Goal: Task Accomplishment & Management: Use online tool/utility

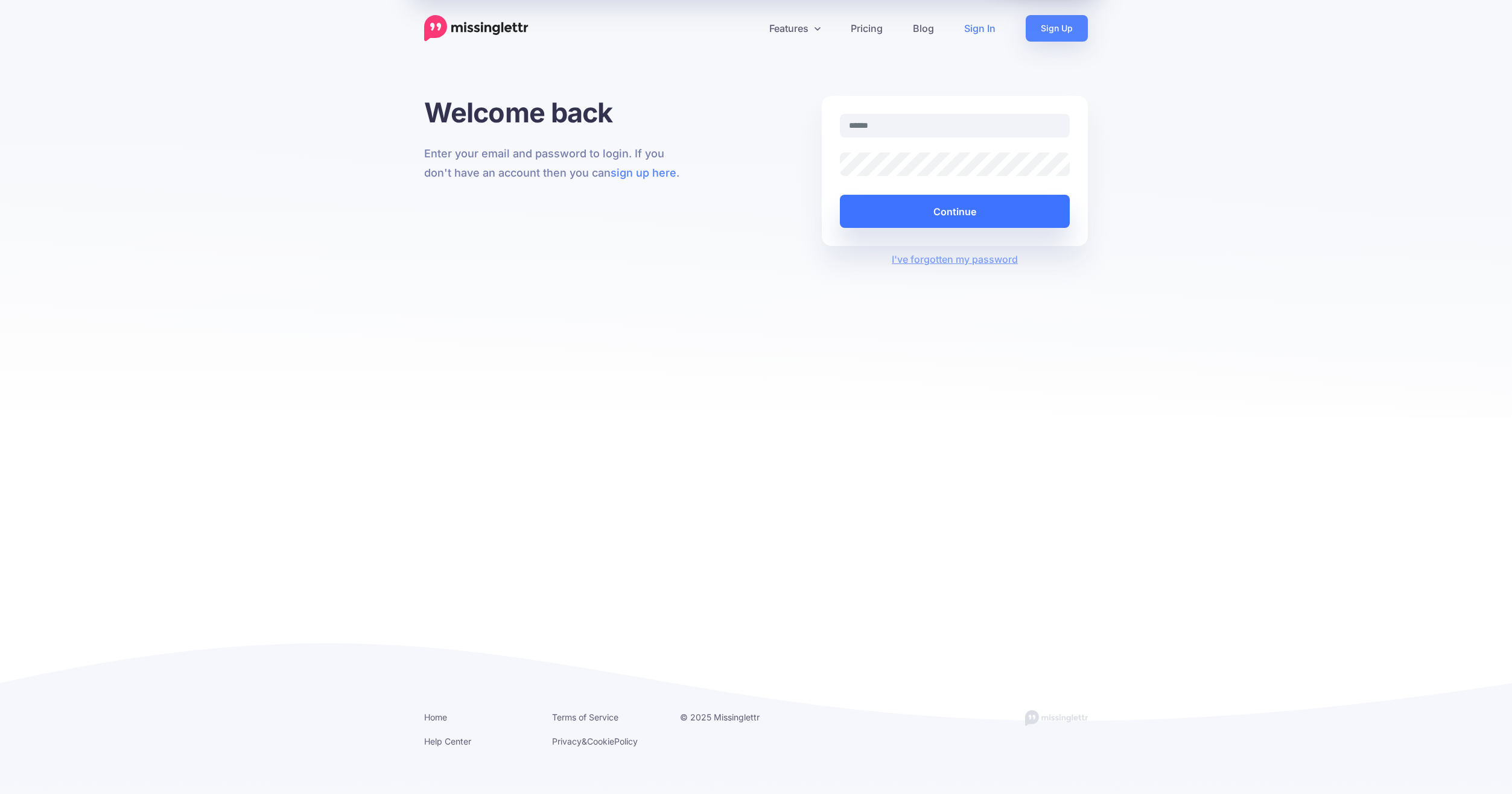
type input "**********"
click at [939, 209] on button "Continue" at bounding box center [955, 212] width 230 height 33
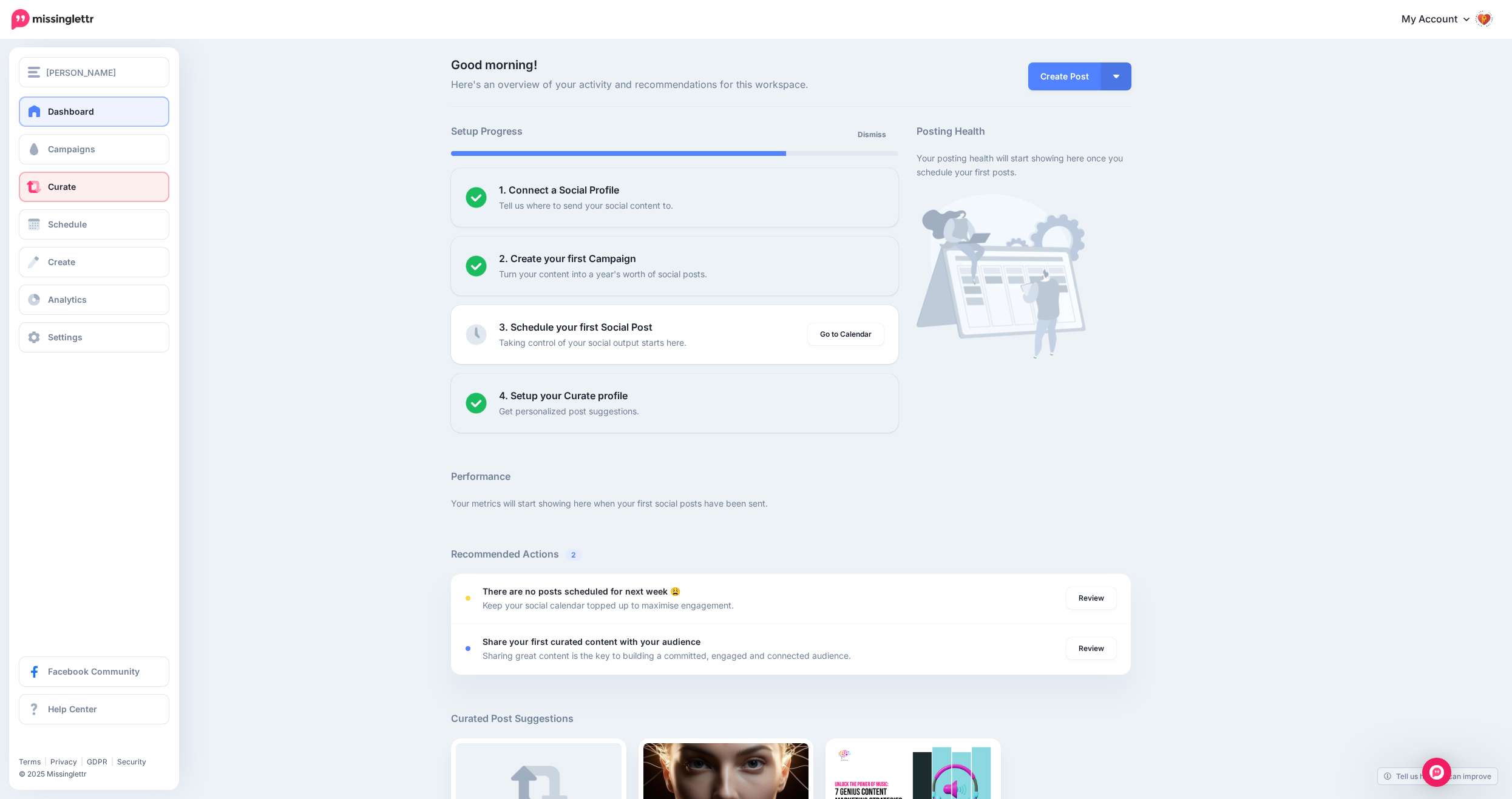
click at [40, 191] on span at bounding box center [34, 187] width 16 height 12
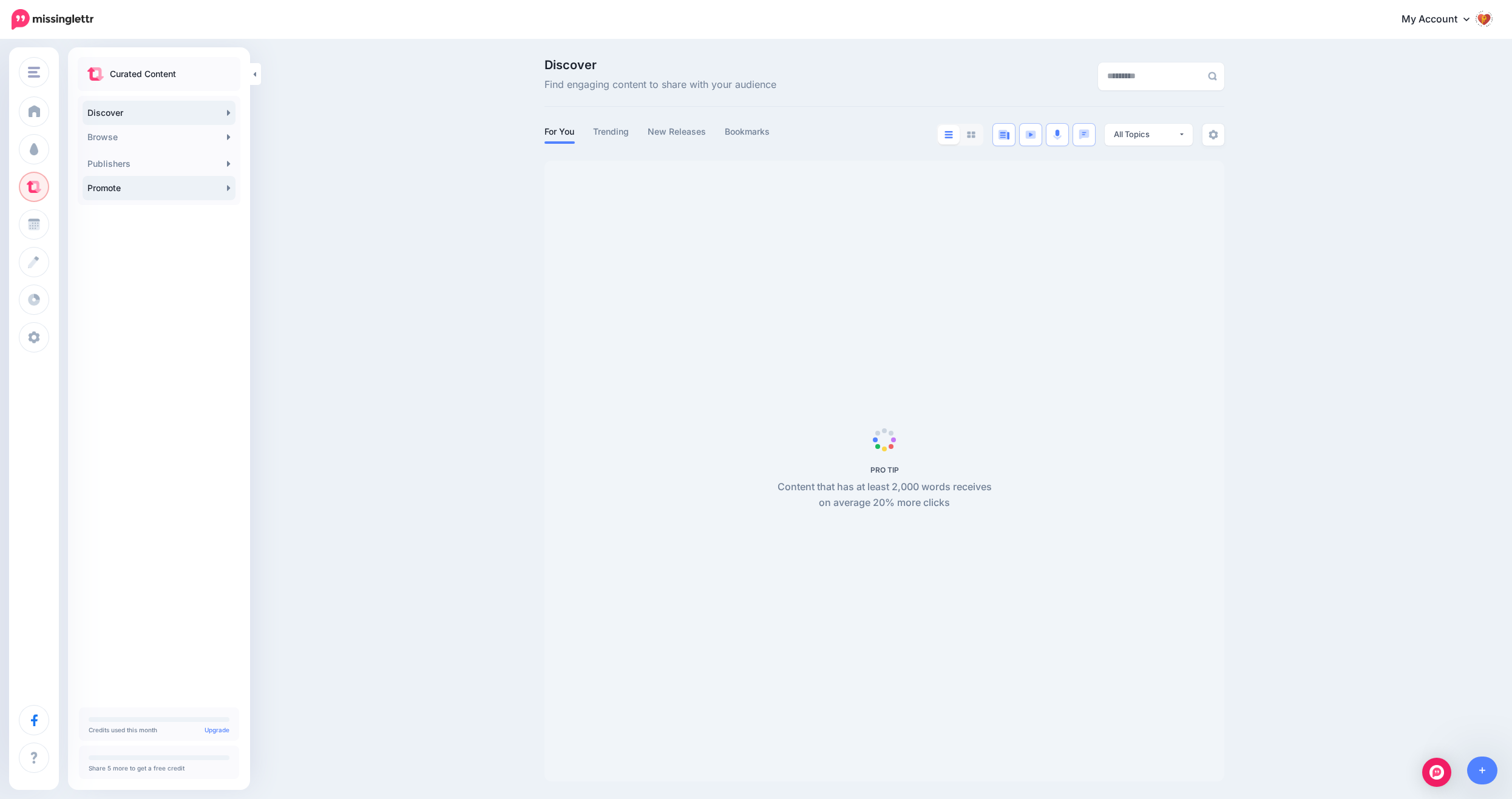
click at [208, 194] on link "Promote" at bounding box center [159, 188] width 153 height 25
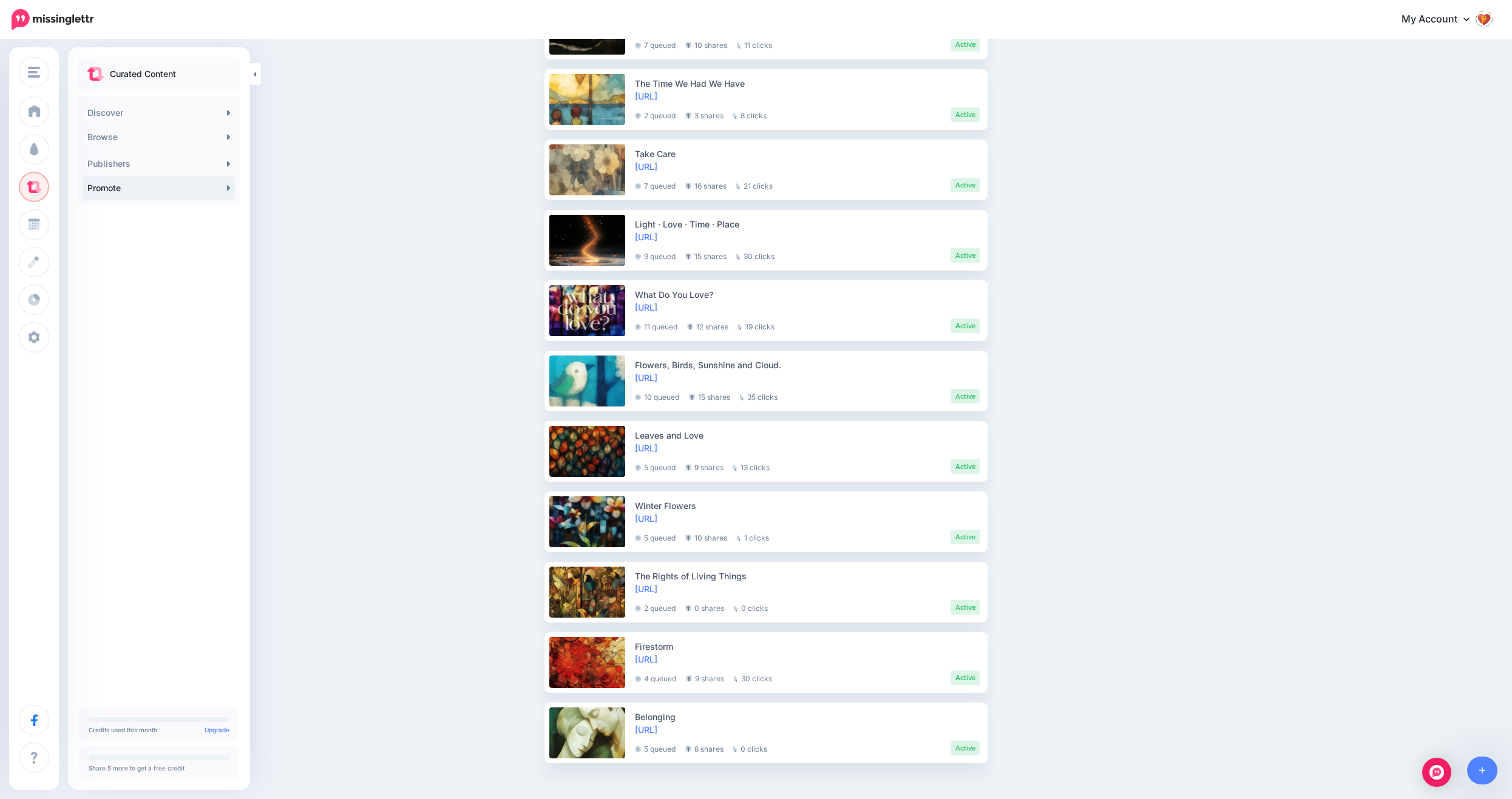
scroll to position [1279, 0]
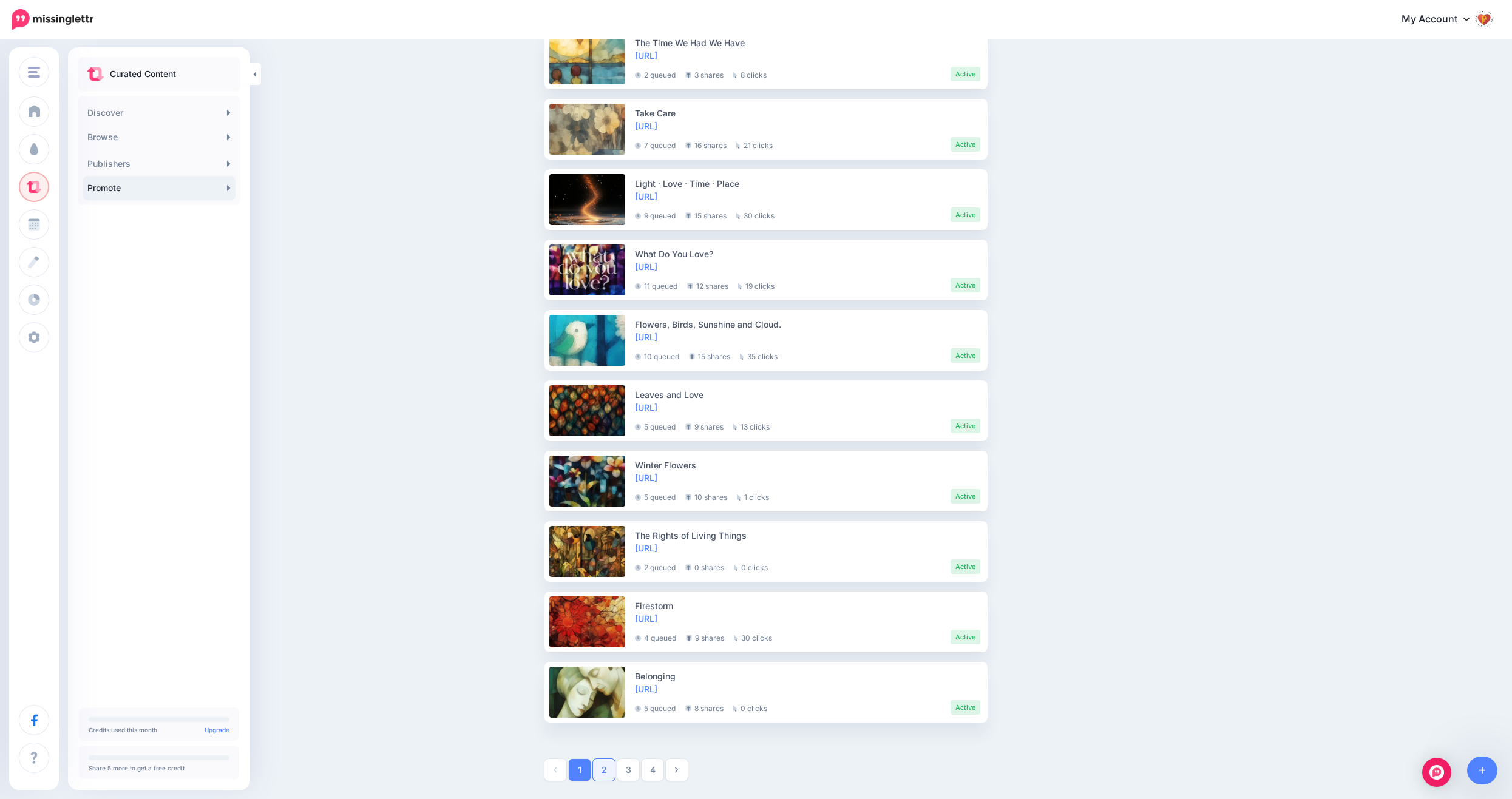
click at [615, 774] on link "2" at bounding box center [604, 770] width 22 height 22
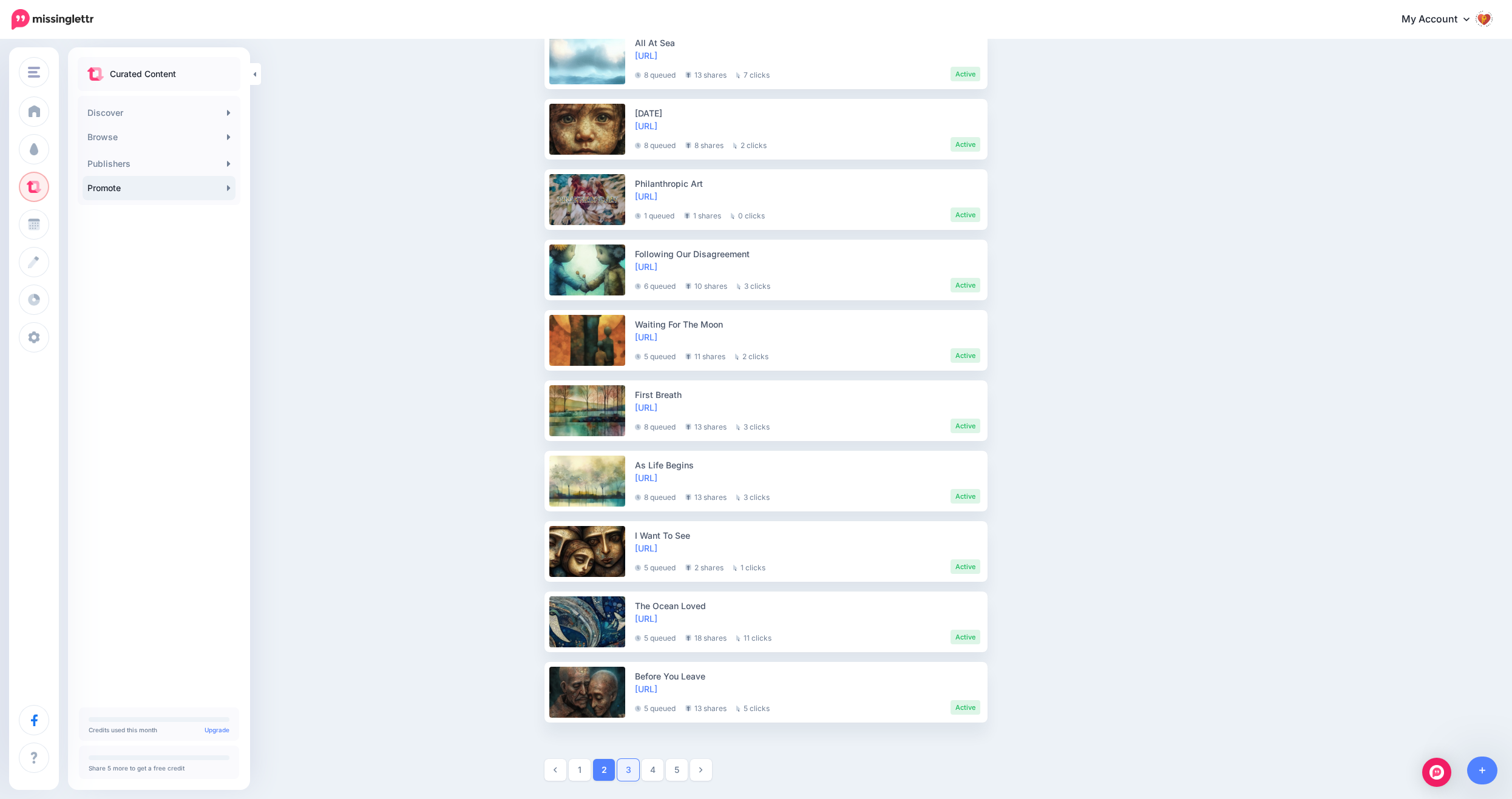
click at [632, 774] on link "3" at bounding box center [628, 770] width 22 height 22
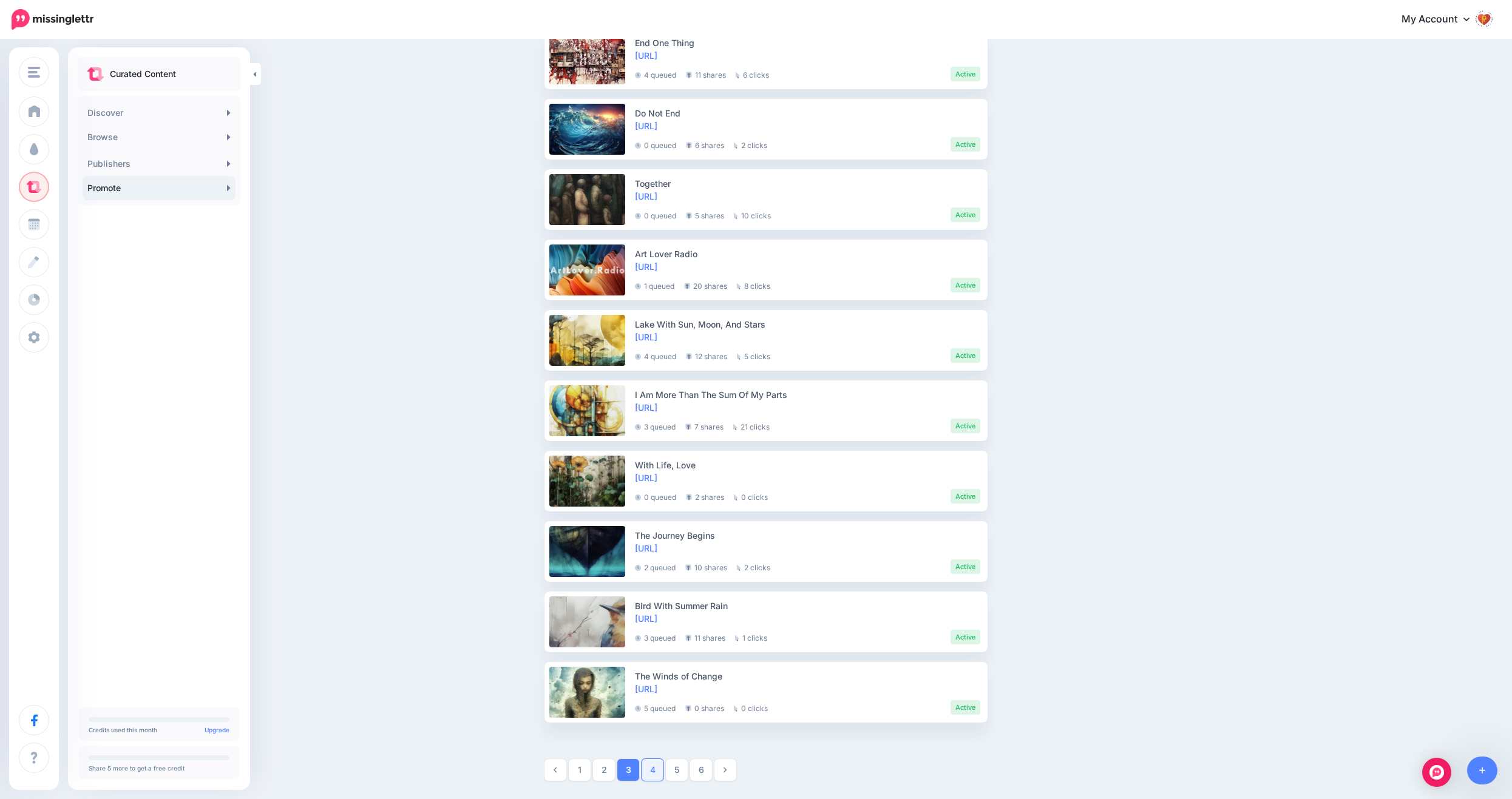
click at [653, 769] on link "4" at bounding box center [652, 770] width 22 height 22
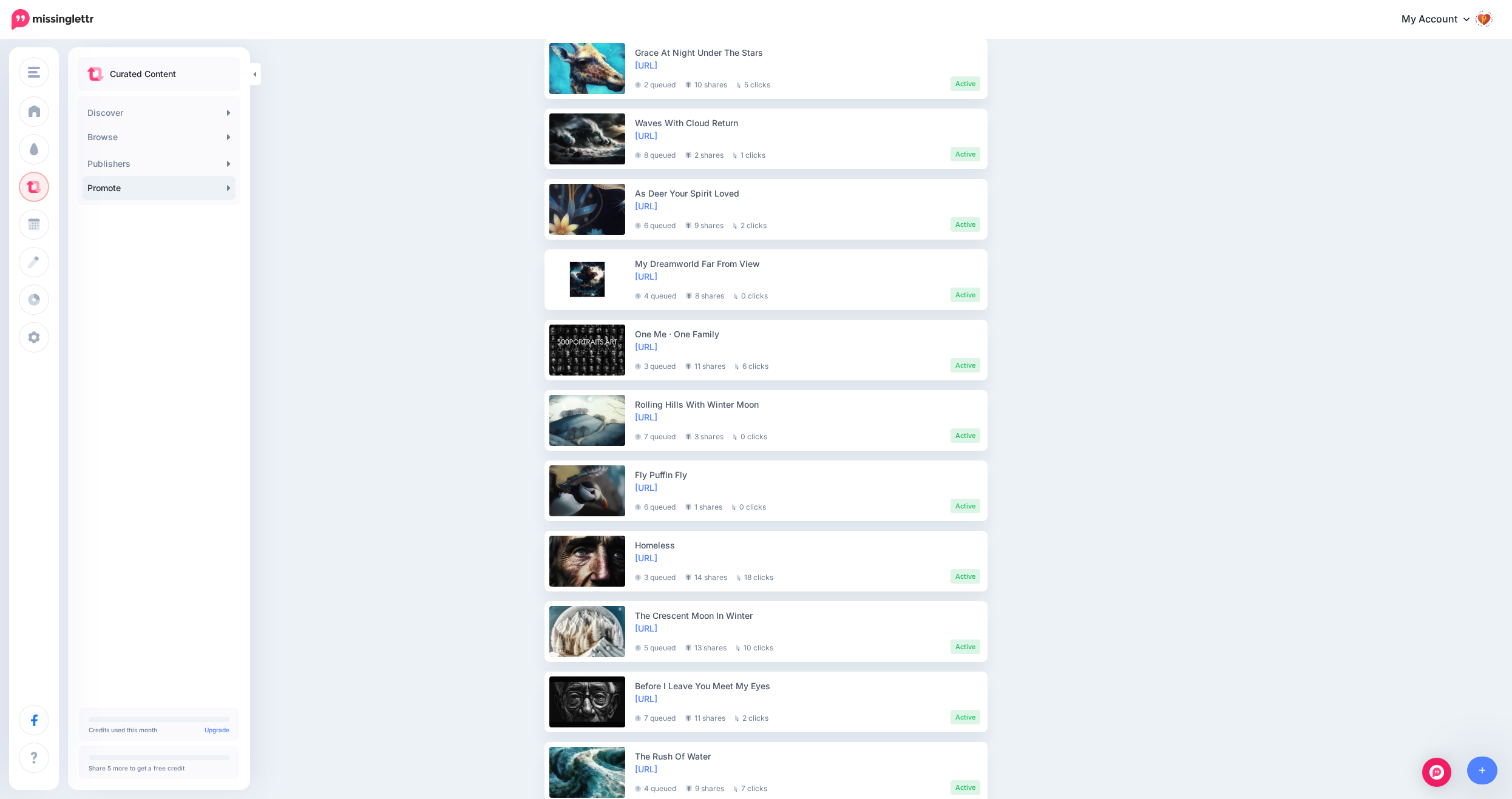
scroll to position [908, 0]
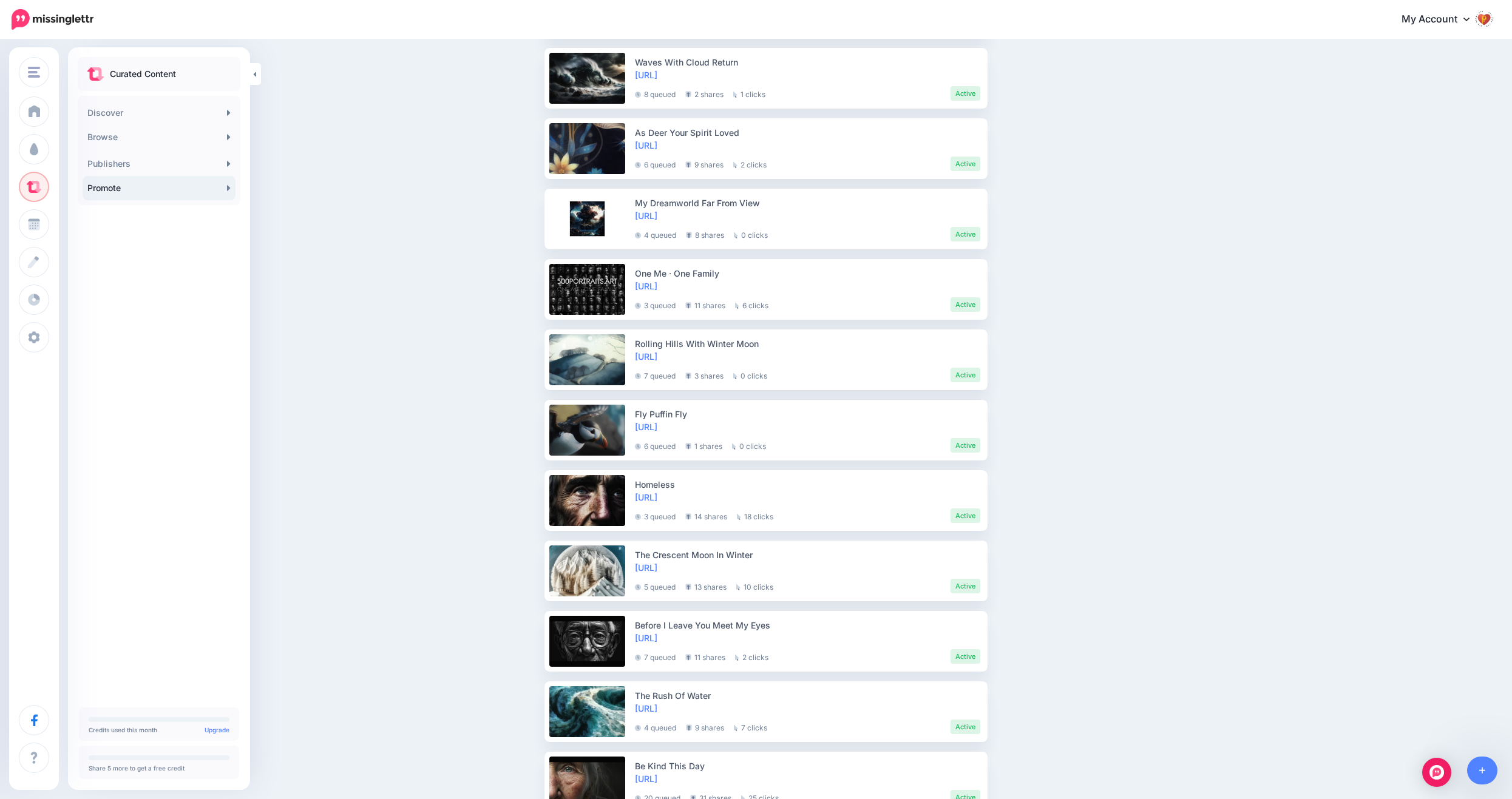
click at [1488, 18] on img at bounding box center [1484, 18] width 19 height 19
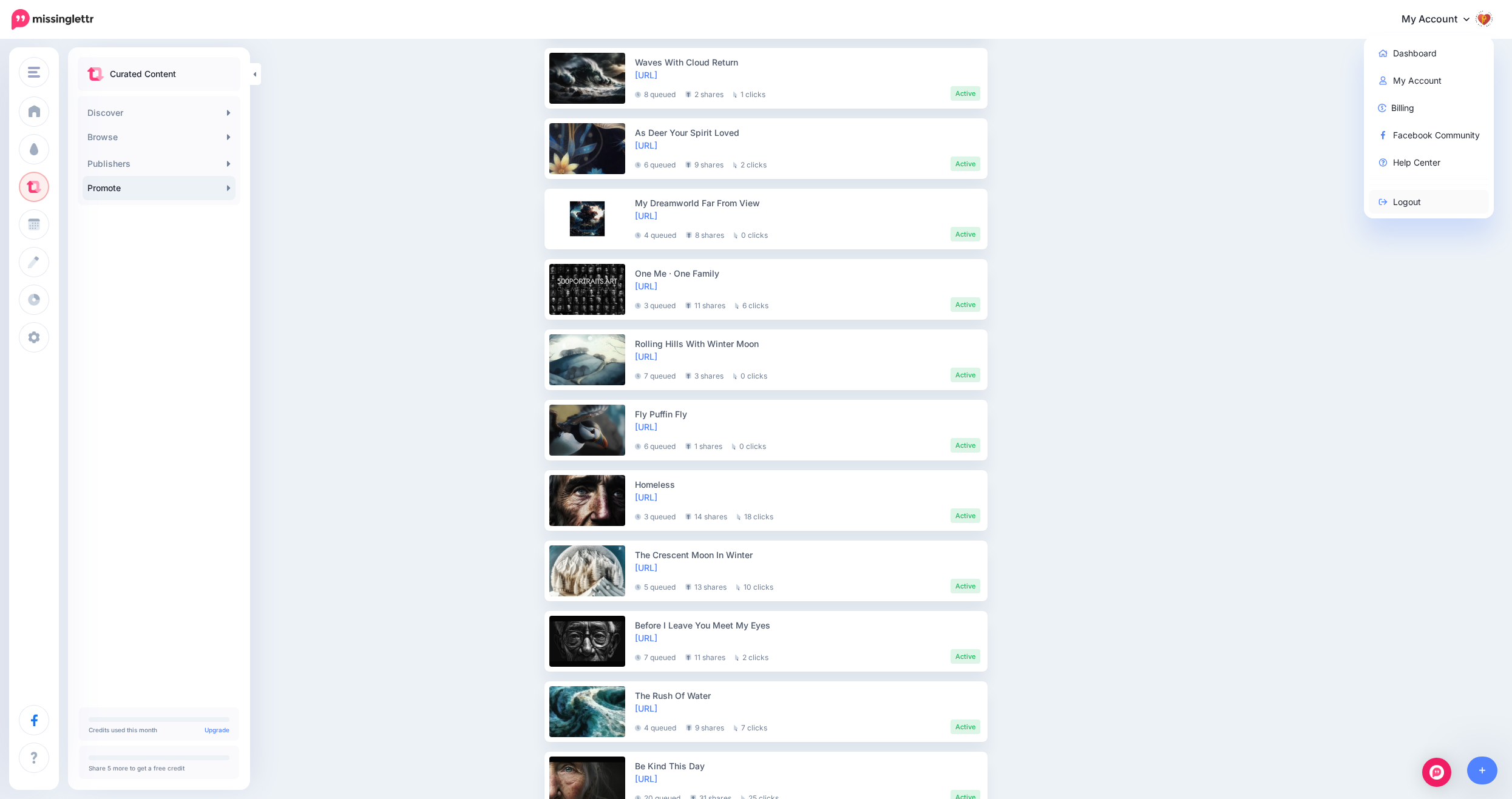
click at [1393, 207] on link "Logout" at bounding box center [1429, 202] width 121 height 24
